Goal: Information Seeking & Learning: Learn about a topic

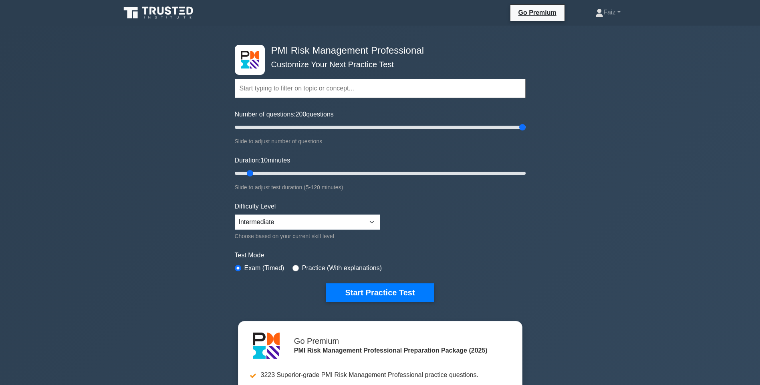
drag, startPoint x: 247, startPoint y: 126, endPoint x: 545, endPoint y: 129, distance: 298.1
type input "200"
click at [526, 129] on input "Number of questions: 200 questions" at bounding box center [380, 128] width 291 height 10
drag, startPoint x: 252, startPoint y: 172, endPoint x: 553, endPoint y: 183, distance: 301.9
type input "120"
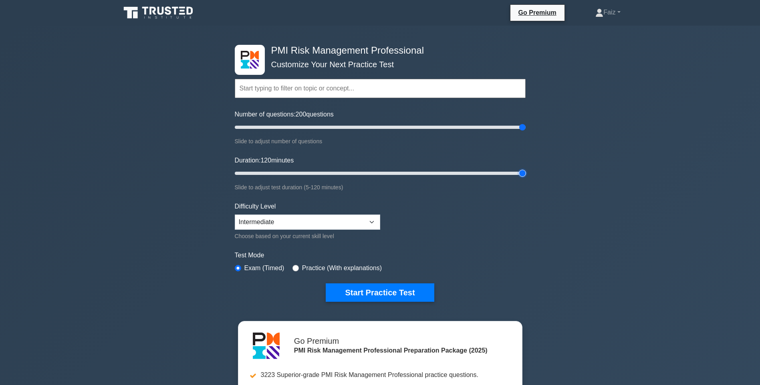
click at [526, 178] on input "Duration: 120 minutes" at bounding box center [380, 174] width 291 height 10
click at [345, 221] on select "Beginner Intermediate Expert" at bounding box center [307, 222] width 145 height 15
click at [434, 222] on form "Topics Introduction to Risk Management Risk Management Planning Risk Identifica…" at bounding box center [380, 178] width 291 height 248
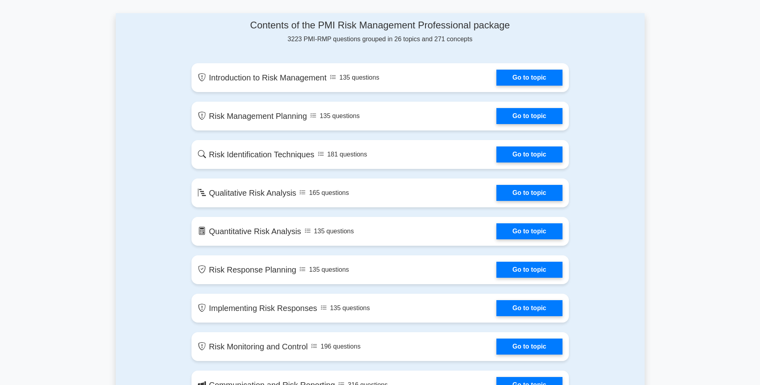
scroll to position [481, 0]
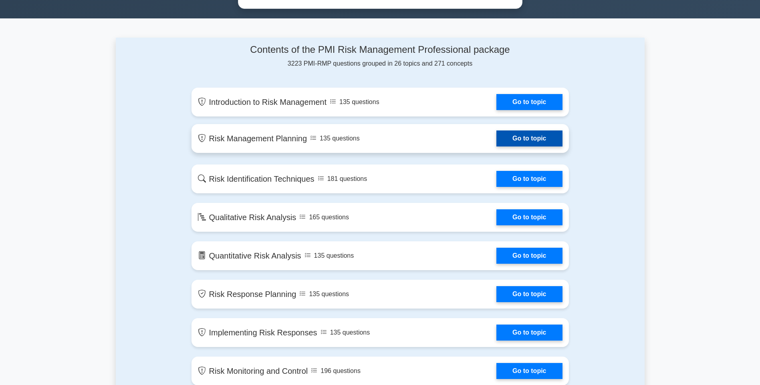
click at [496, 136] on link "Go to topic" at bounding box center [529, 139] width 66 height 16
click at [513, 141] on link "Go to topic" at bounding box center [529, 139] width 66 height 16
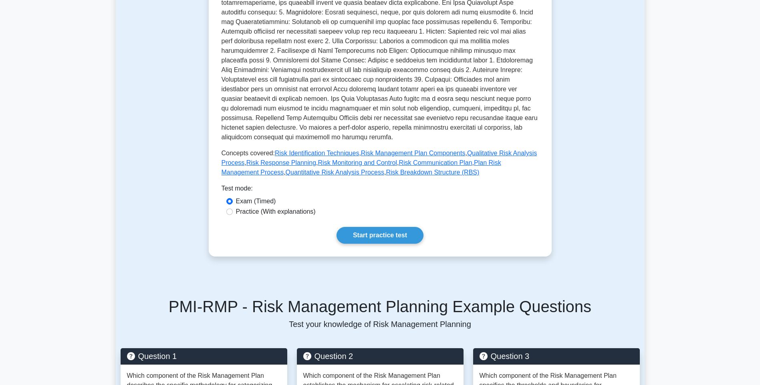
scroll to position [80, 0]
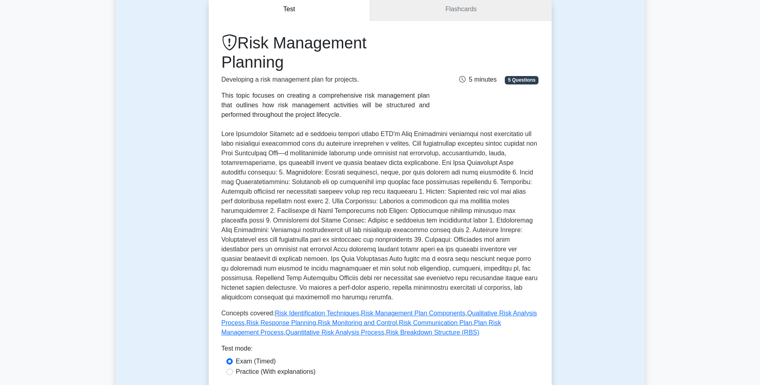
click at [476, 12] on link "Flashcards" at bounding box center [460, 9] width 181 height 23
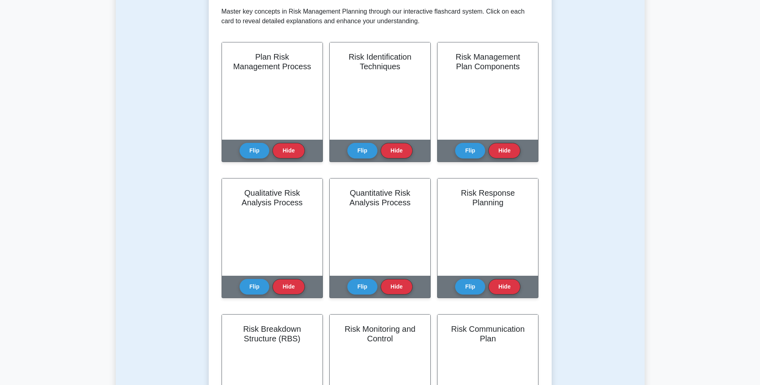
scroll to position [160, 0]
click at [365, 147] on button "Flip" at bounding box center [362, 148] width 30 height 16
